Goal: Obtain resource: Download file/media

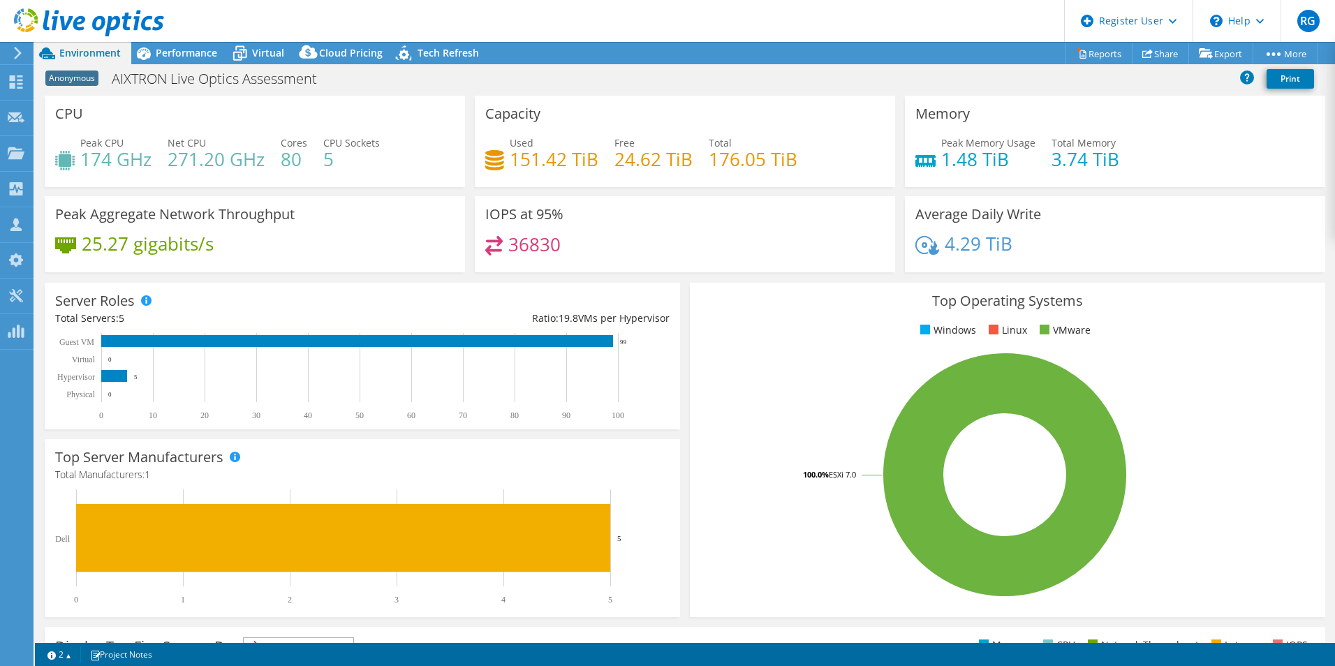
select select "USD"
click at [161, 46] on div at bounding box center [82, 23] width 164 height 47
click at [279, 54] on span "Virtual" at bounding box center [268, 52] width 32 height 13
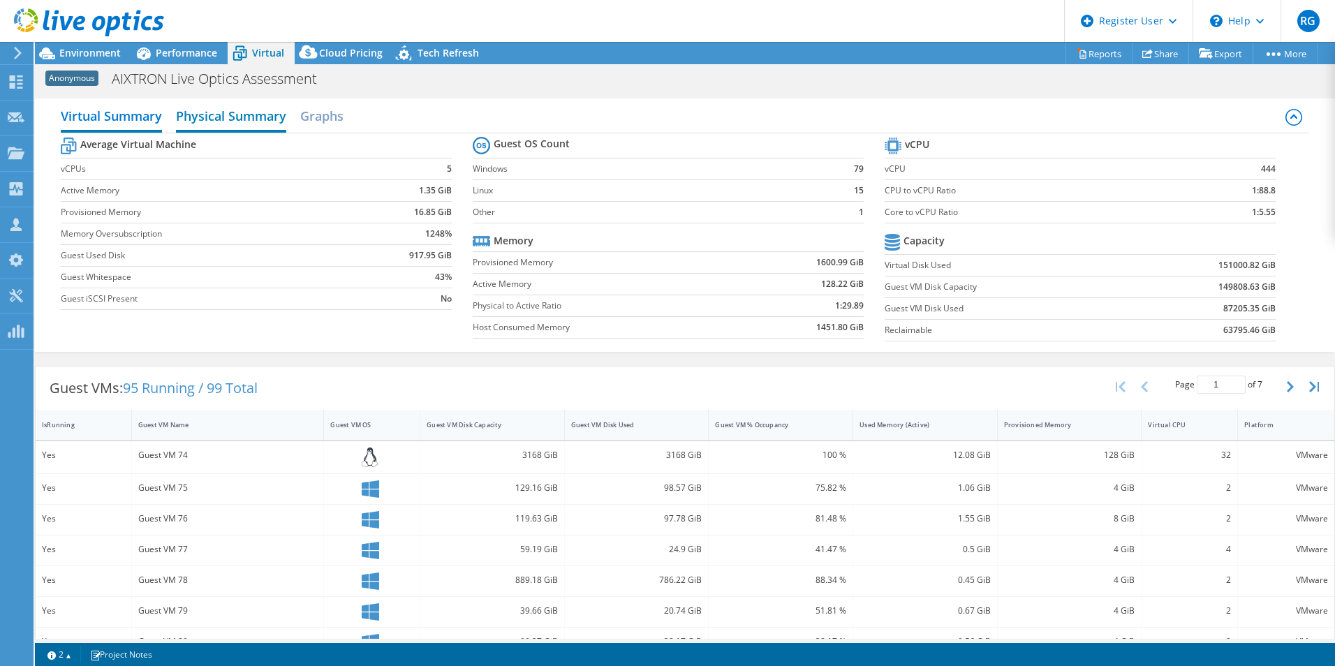
click at [217, 118] on h2 "Physical Summary" at bounding box center [231, 117] width 110 height 31
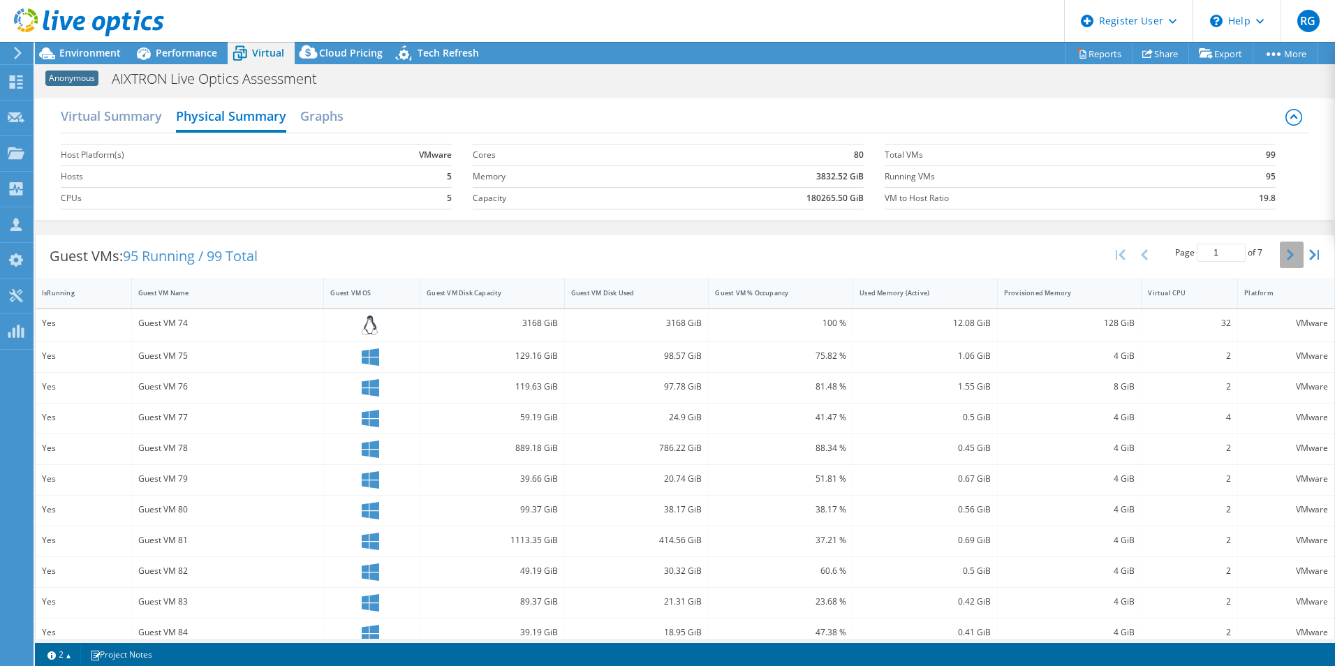
click at [1287, 256] on icon "button" at bounding box center [1290, 254] width 7 height 11
click at [1146, 259] on button "button" at bounding box center [1146, 255] width 24 height 27
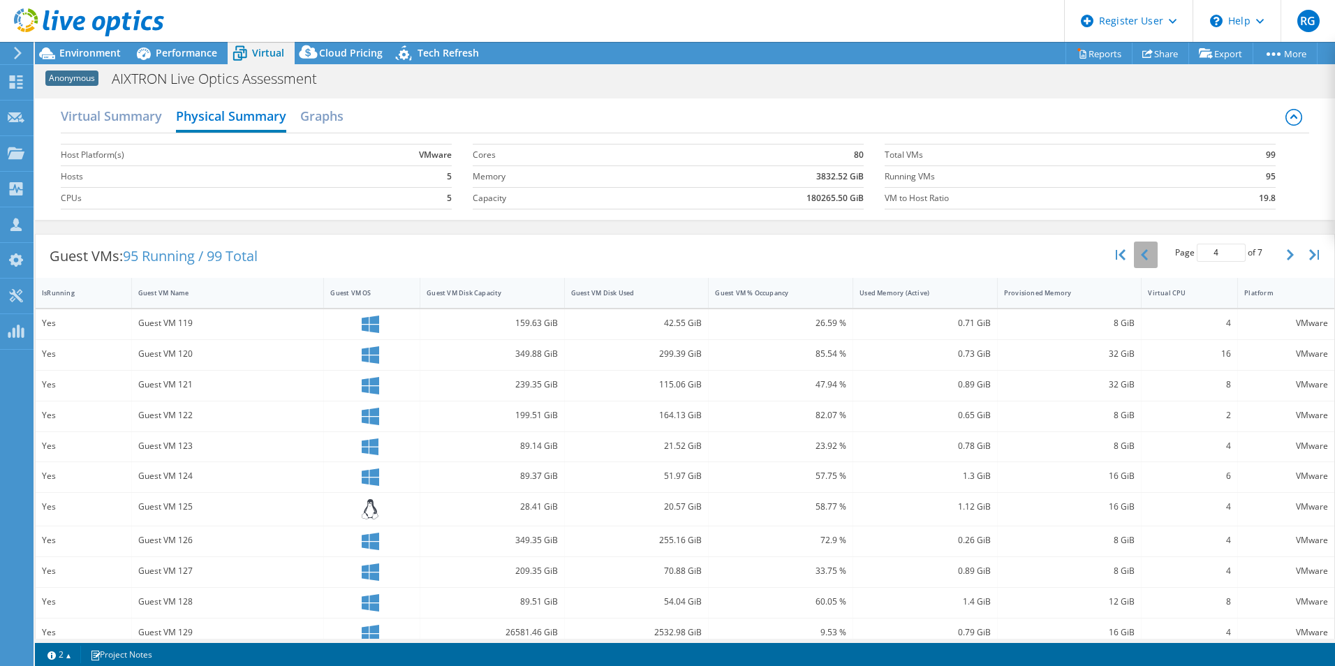
click at [1146, 259] on button "button" at bounding box center [1146, 255] width 24 height 27
type input "1"
click at [89, 55] on span "Environment" at bounding box center [89, 52] width 61 height 13
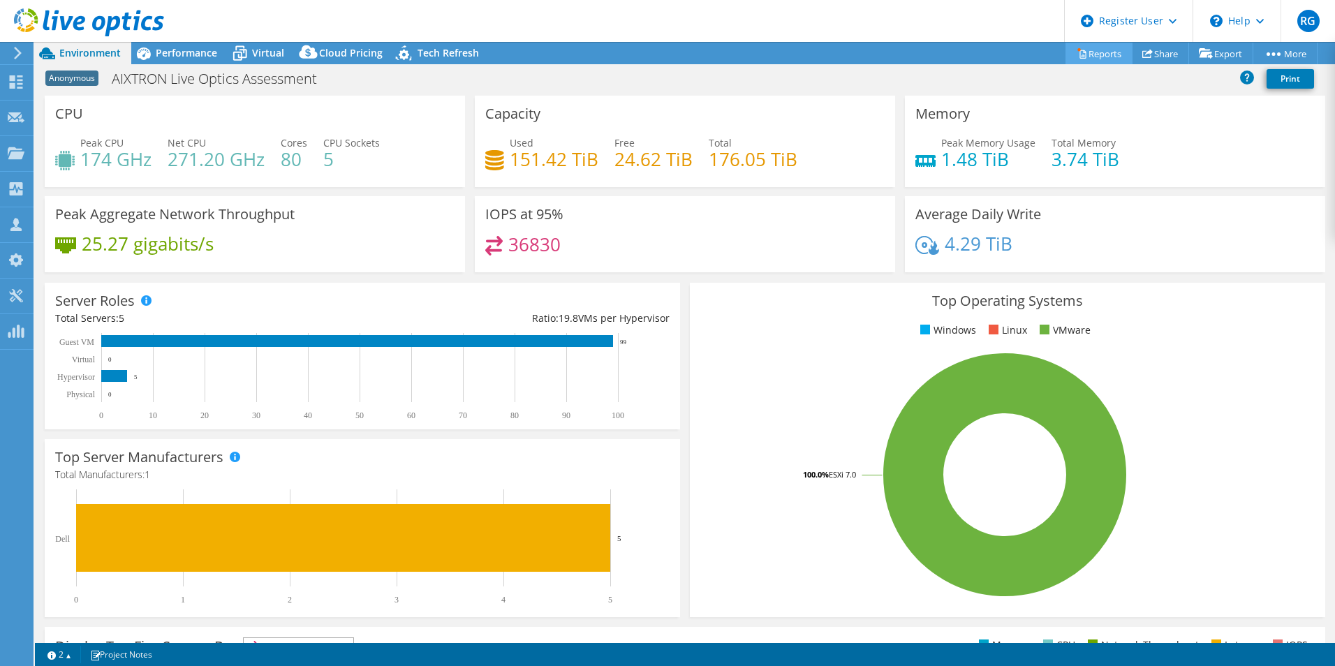
click at [1104, 60] on link "Reports" at bounding box center [1099, 54] width 67 height 22
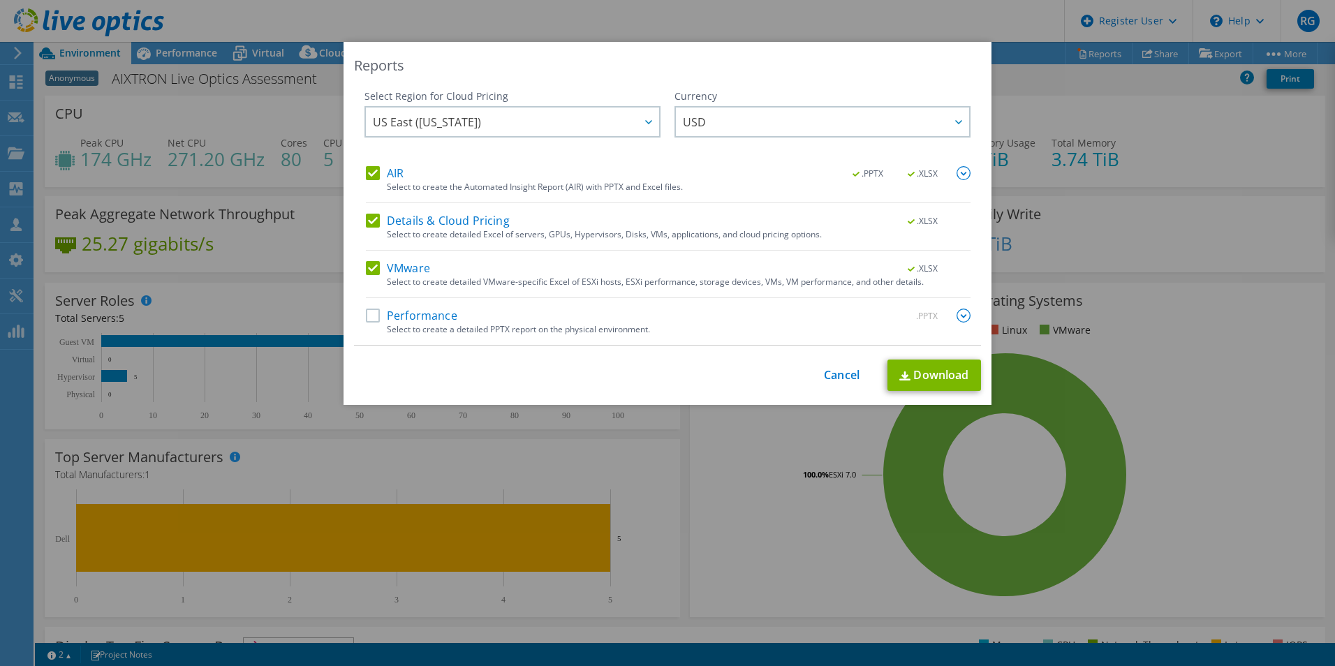
click at [367, 220] on label "Details & Cloud Pricing" at bounding box center [438, 221] width 144 height 14
click at [0, 0] on input "Details & Cloud Pricing" at bounding box center [0, 0] width 0 height 0
click at [366, 262] on label "VMware" at bounding box center [398, 268] width 64 height 14
click at [0, 0] on input "VMware" at bounding box center [0, 0] width 0 height 0
click at [645, 118] on div at bounding box center [648, 122] width 22 height 29
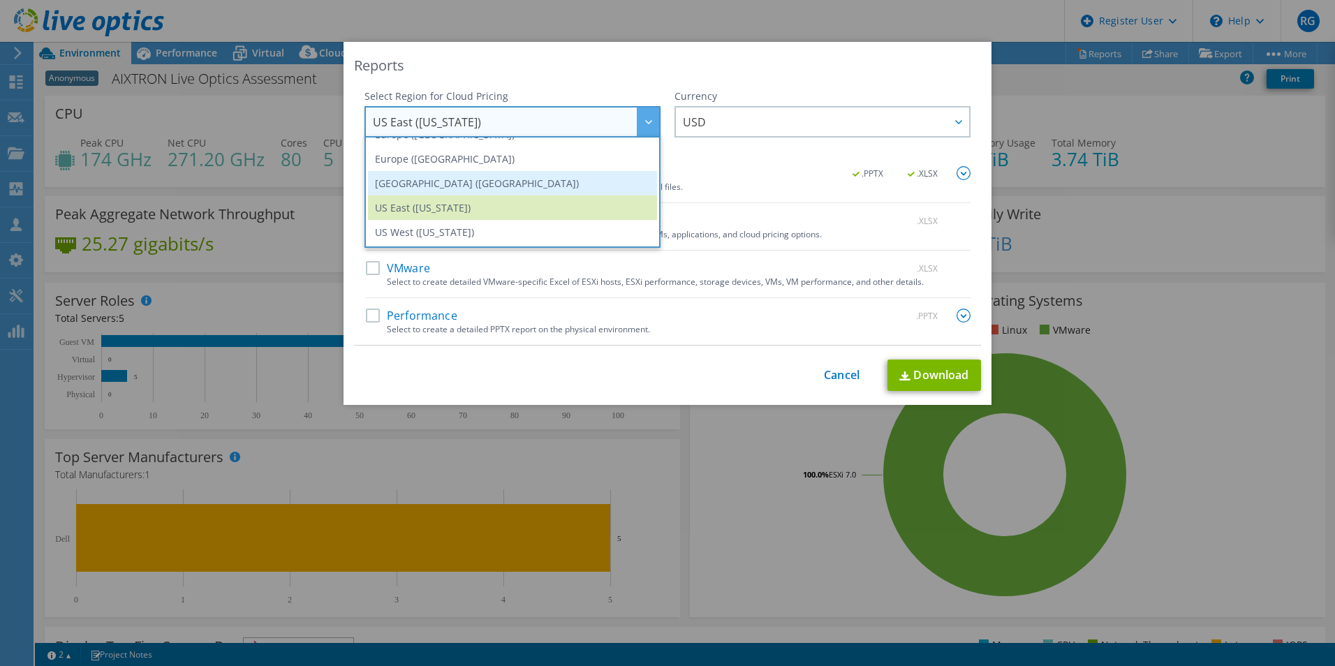
scroll to position [119, 0]
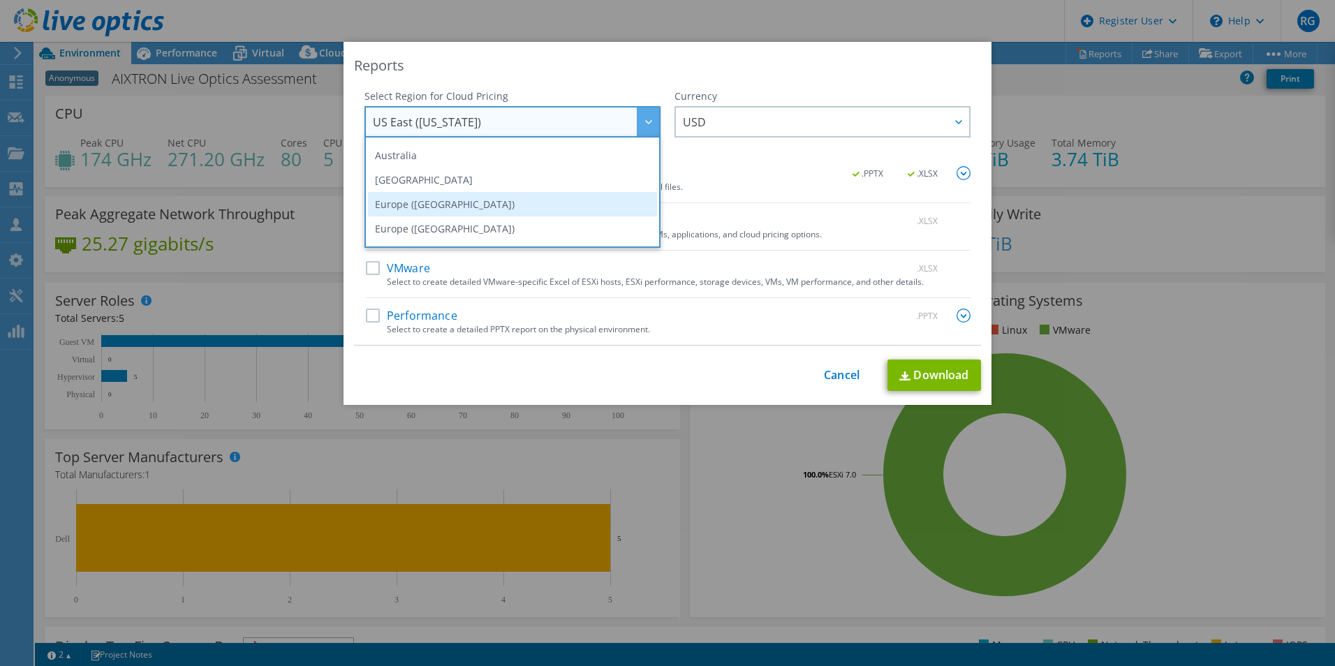
click at [492, 207] on li "Europe ([GEOGRAPHIC_DATA])" at bounding box center [512, 204] width 289 height 24
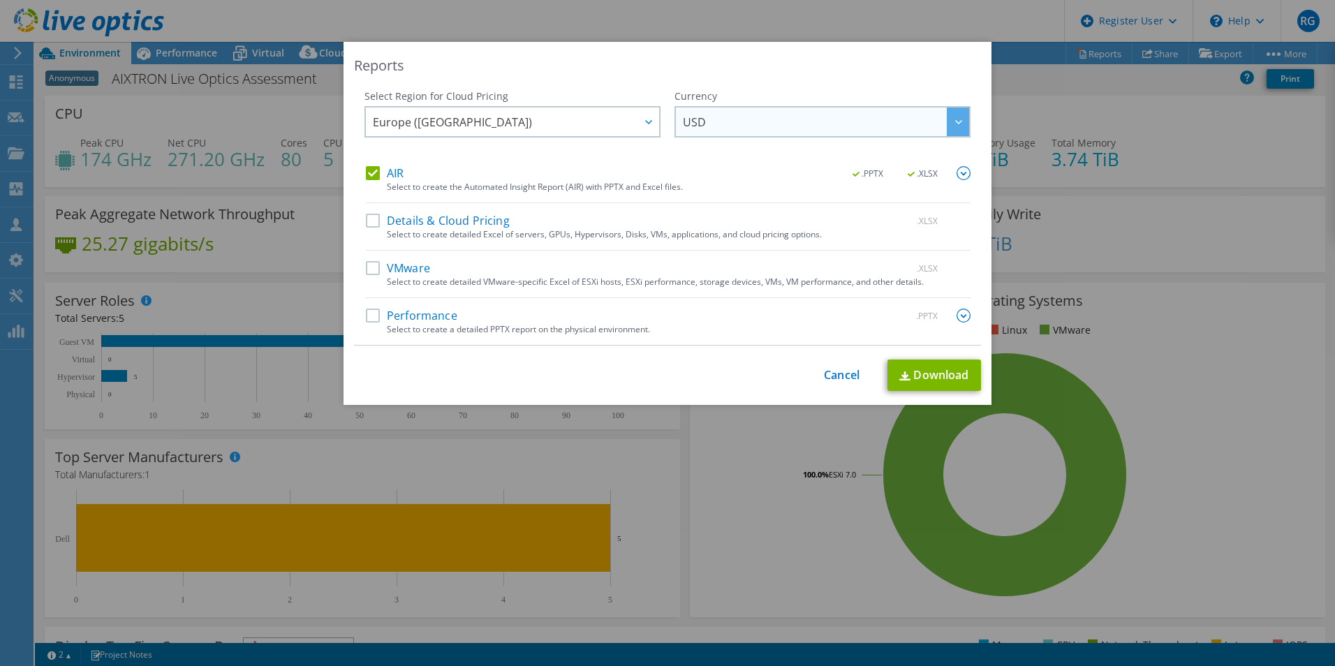
click at [880, 122] on span "USD" at bounding box center [826, 122] width 286 height 29
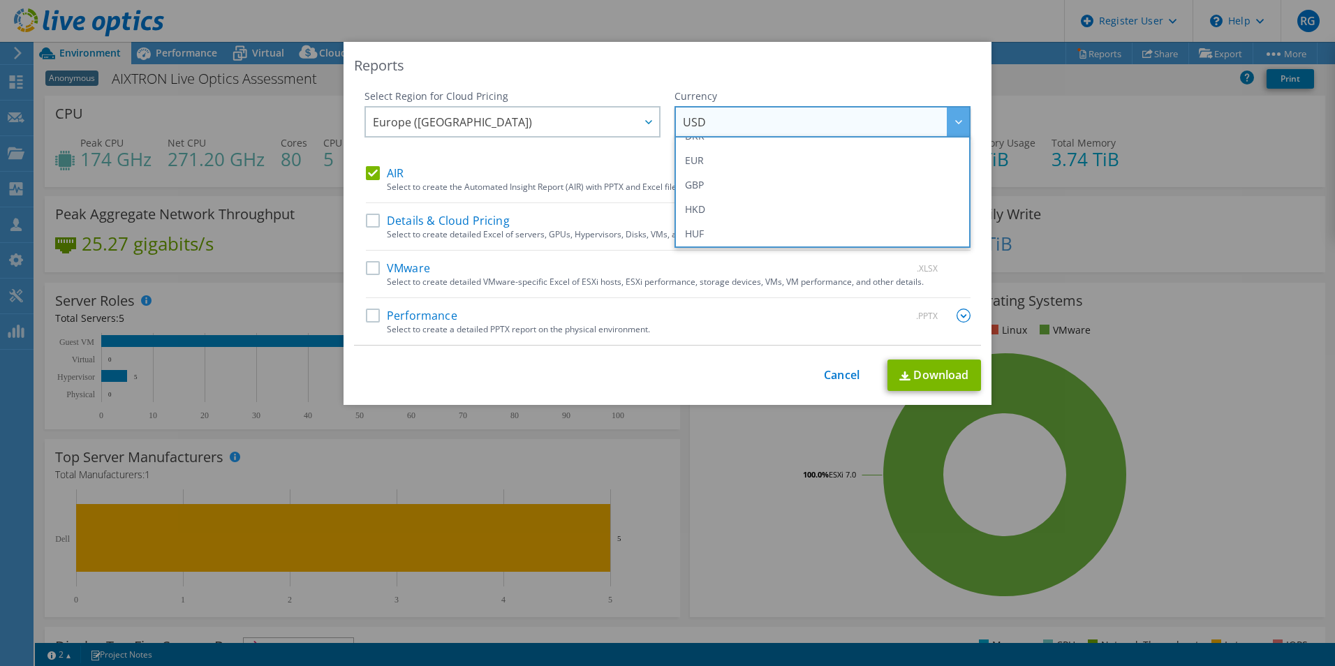
scroll to position [210, 0]
click at [775, 148] on li "EUR" at bounding box center [822, 138] width 289 height 24
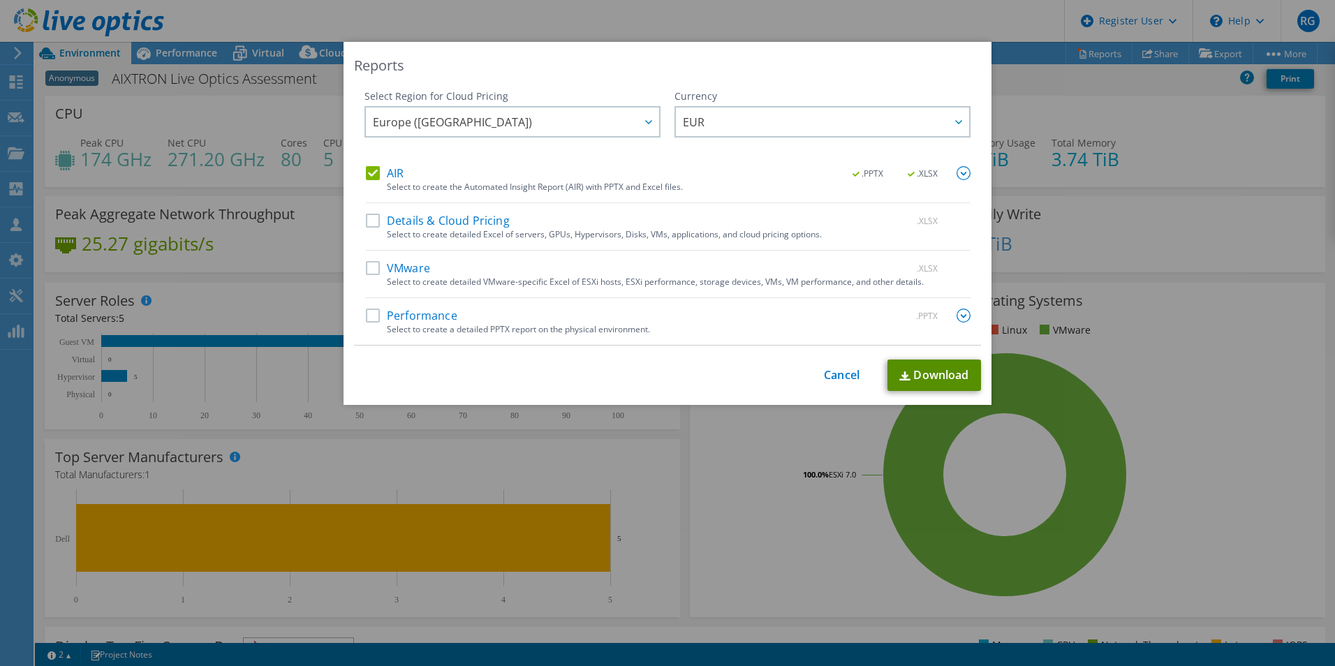
click at [955, 386] on link "Download" at bounding box center [935, 375] width 94 height 31
